Goal: Transaction & Acquisition: Purchase product/service

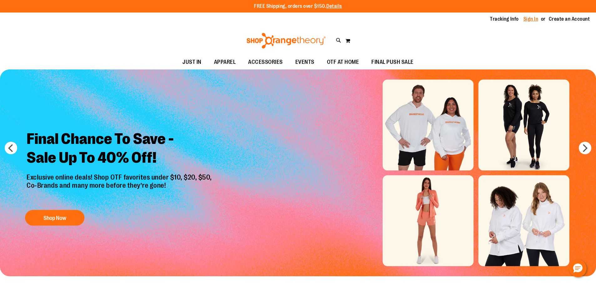
click at [527, 19] on link "Sign In" at bounding box center [531, 19] width 15 height 7
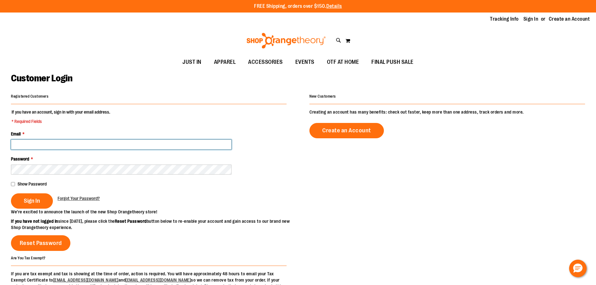
click at [57, 143] on input "Email *" at bounding box center [121, 145] width 221 height 10
type input "**********"
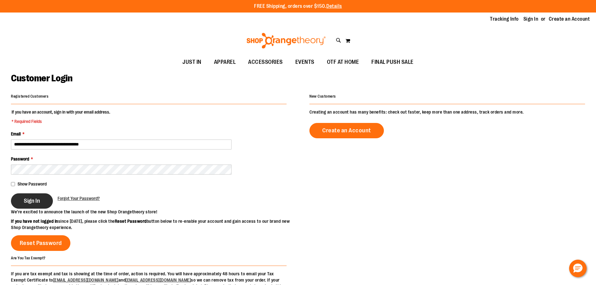
click at [36, 199] on span "Sign In" at bounding box center [32, 201] width 16 height 7
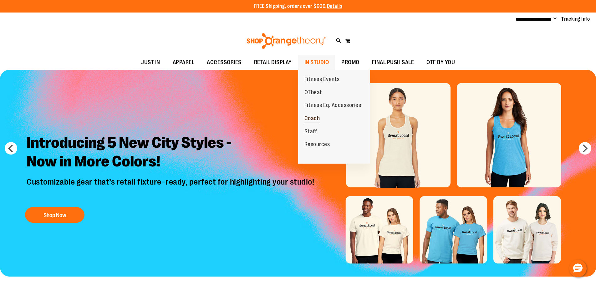
click at [315, 116] on span "Coach" at bounding box center [313, 119] width 16 height 8
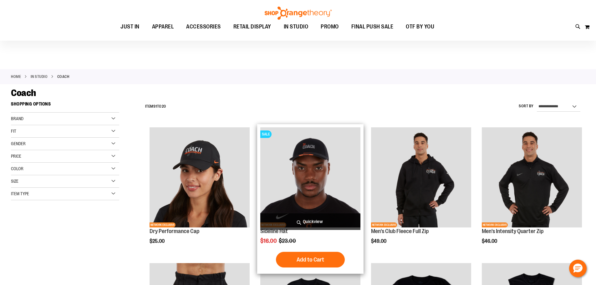
scroll to position [31, 0]
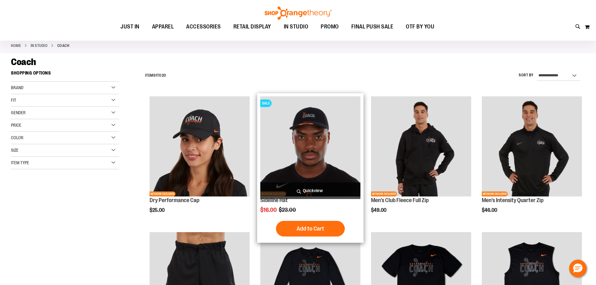
click at [305, 124] on img "product" at bounding box center [310, 146] width 100 height 100
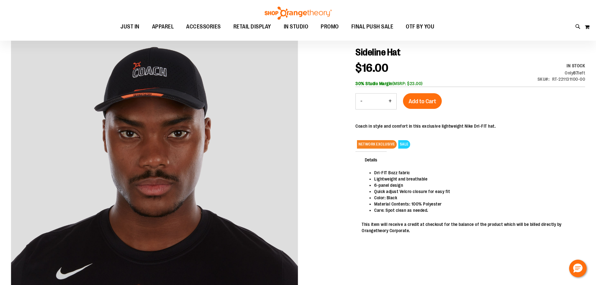
scroll to position [31, 0]
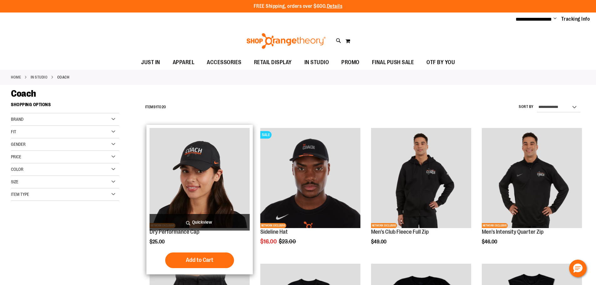
click at [197, 157] on img "product" at bounding box center [200, 178] width 100 height 100
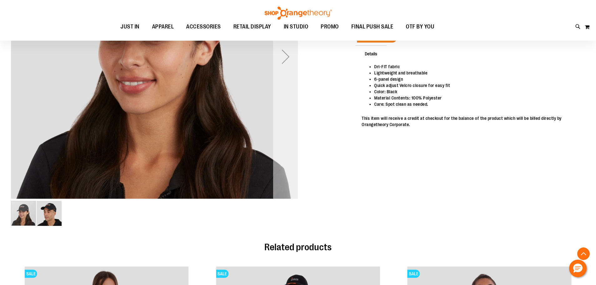
scroll to position [188, 0]
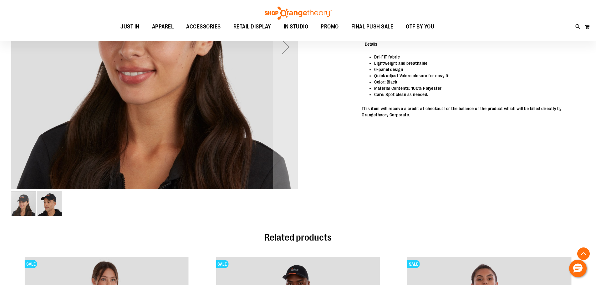
click at [41, 199] on img "image 2 of 2" at bounding box center [49, 203] width 25 height 25
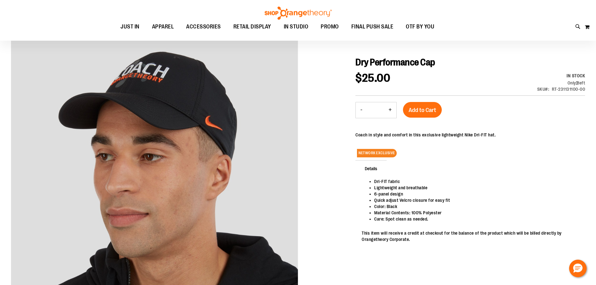
scroll to position [62, 0]
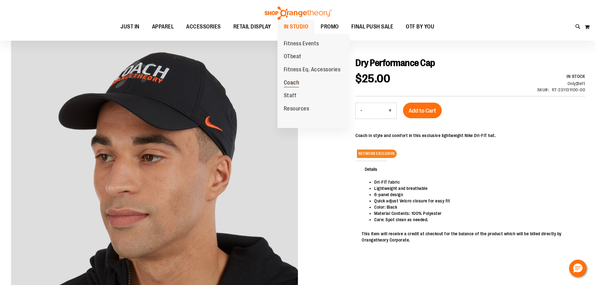
click at [294, 83] on span "Coach" at bounding box center [292, 84] width 16 height 8
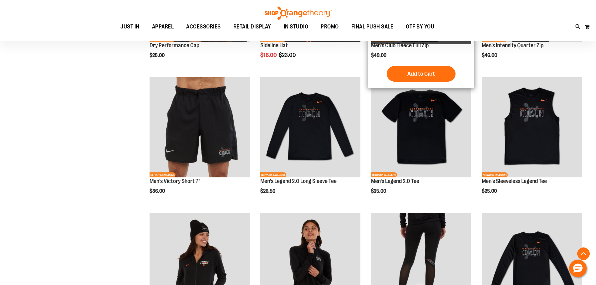
scroll to position [188, 0]
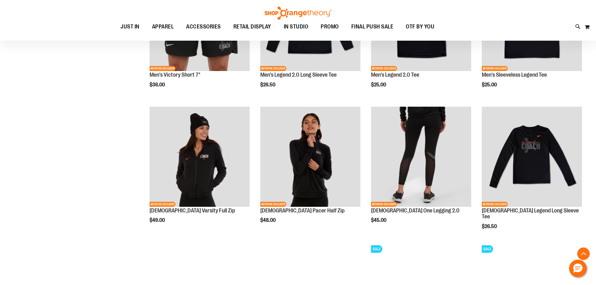
scroll to position [281, 0]
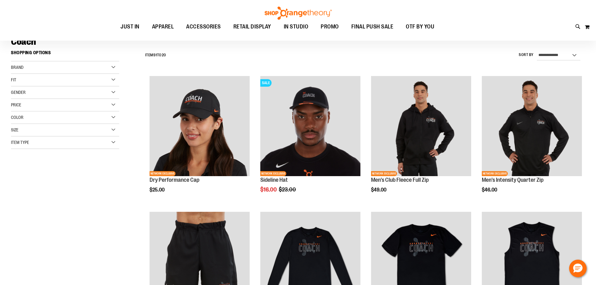
scroll to position [62, 0]
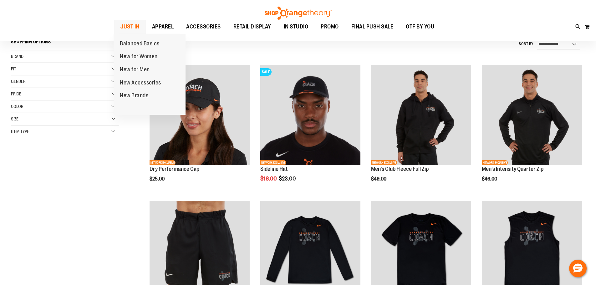
click at [127, 26] on span "JUST IN" at bounding box center [130, 27] width 19 height 14
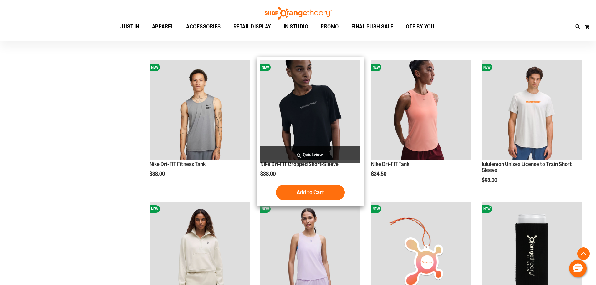
scroll to position [594, 0]
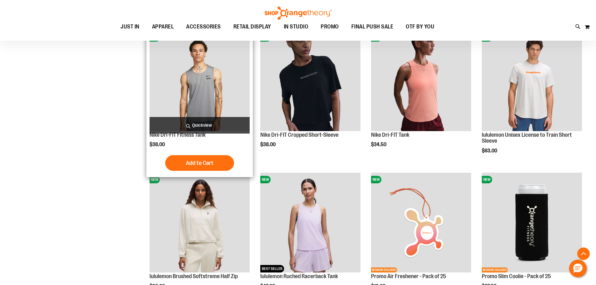
click at [203, 95] on img "product" at bounding box center [200, 81] width 100 height 100
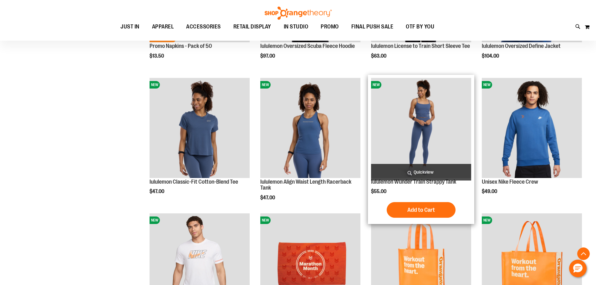
scroll to position [375, 0]
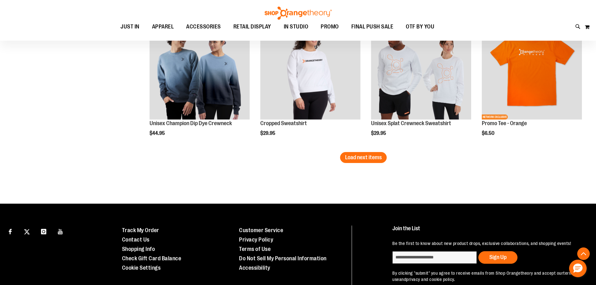
scroll to position [1220, 0]
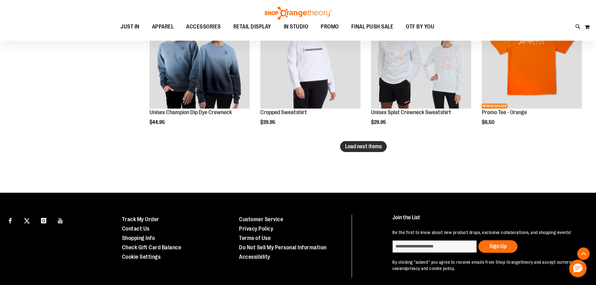
click at [347, 146] on span "Load next items" at bounding box center [363, 146] width 37 height 6
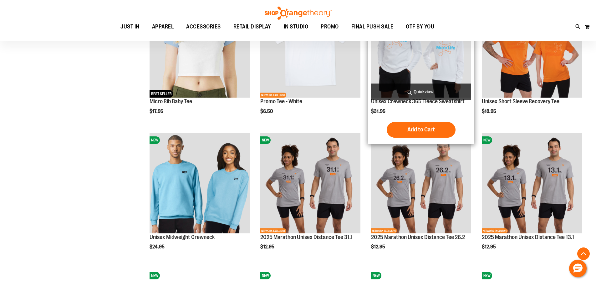
scroll to position [1372, 0]
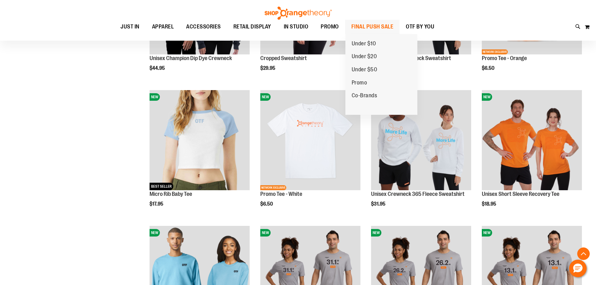
scroll to position [1184, 0]
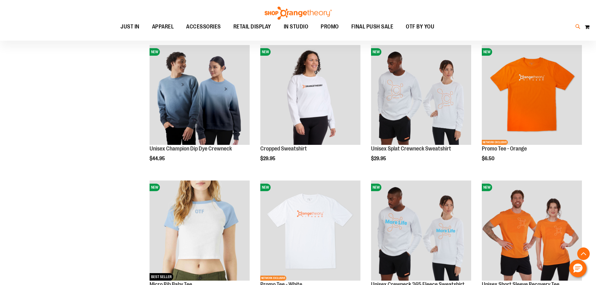
click at [577, 27] on icon at bounding box center [578, 26] width 5 height 7
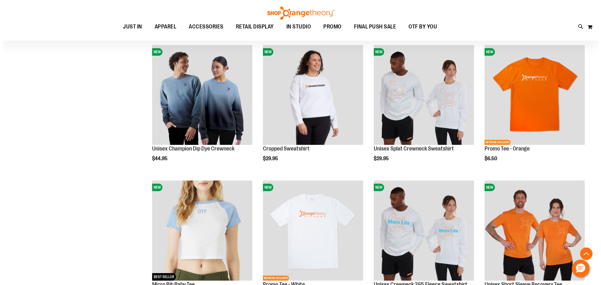
scroll to position [7, 0]
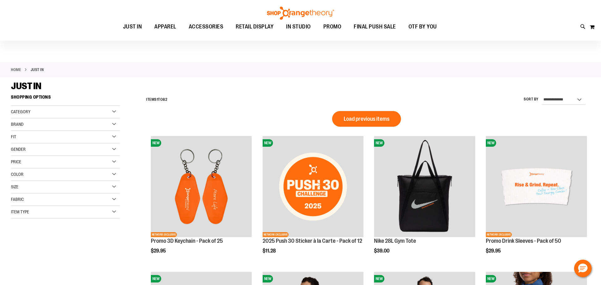
click at [236, 32] on input "Search" at bounding box center [300, 35] width 477 height 21
type input "*********"
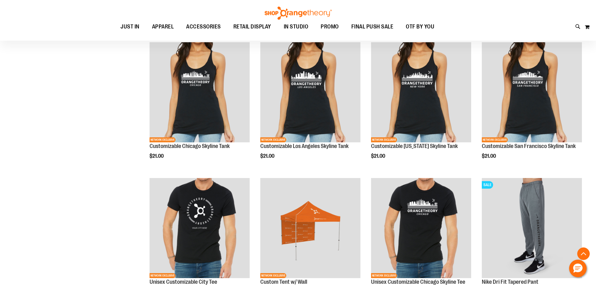
scroll to position [1033, 0]
